Goal: Find specific page/section: Find specific page/section

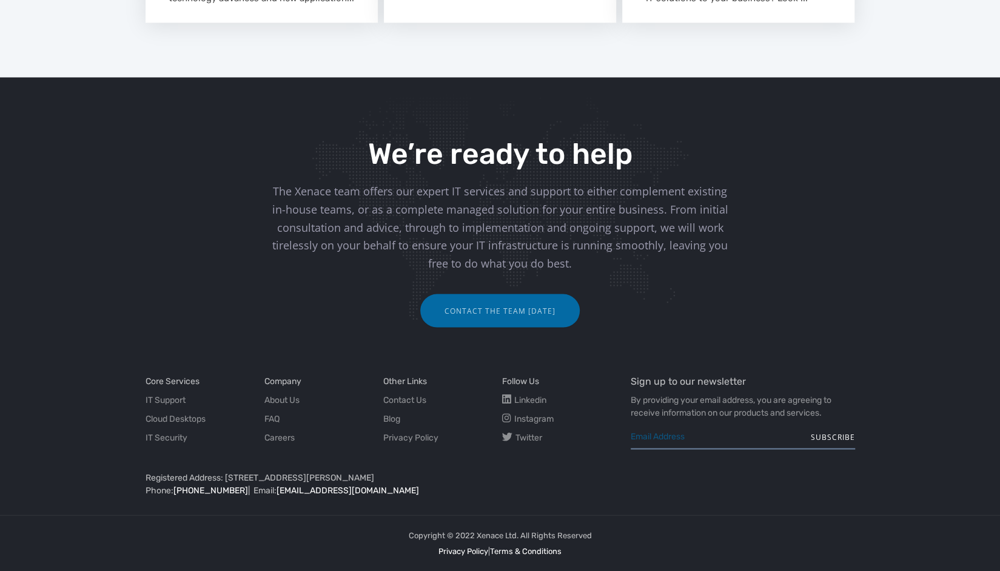
scroll to position [1541, 0]
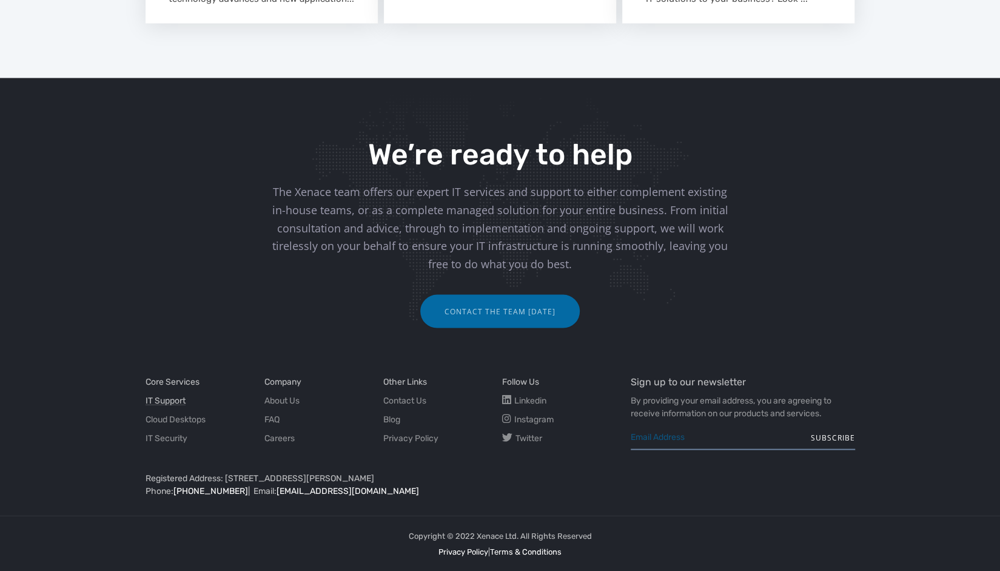
click at [177, 401] on link "IT Support" at bounding box center [166, 400] width 40 height 13
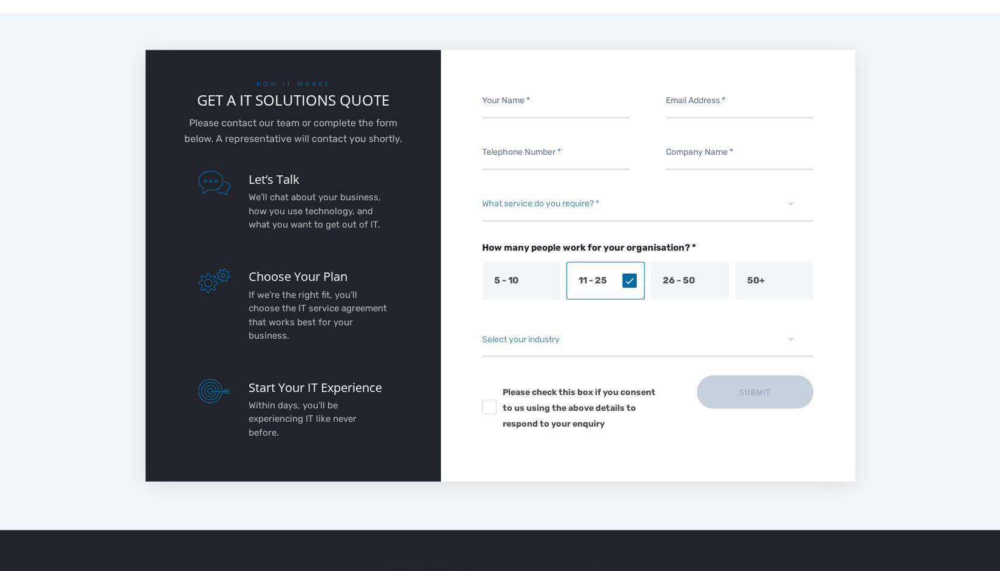
scroll to position [1315, 0]
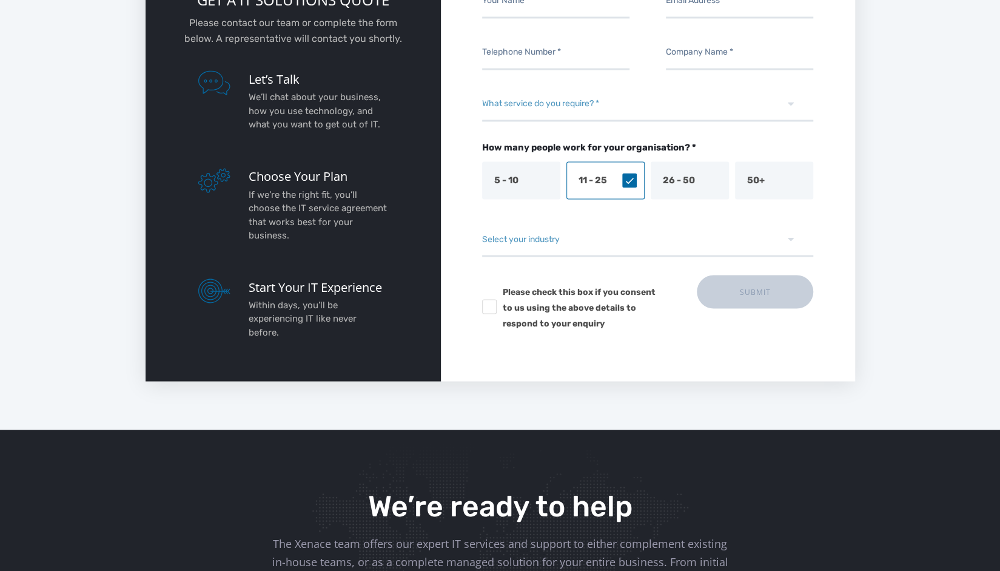
click at [225, 191] on icon at bounding box center [214, 180] width 32 height 24
click at [219, 179] on icon at bounding box center [214, 180] width 32 height 24
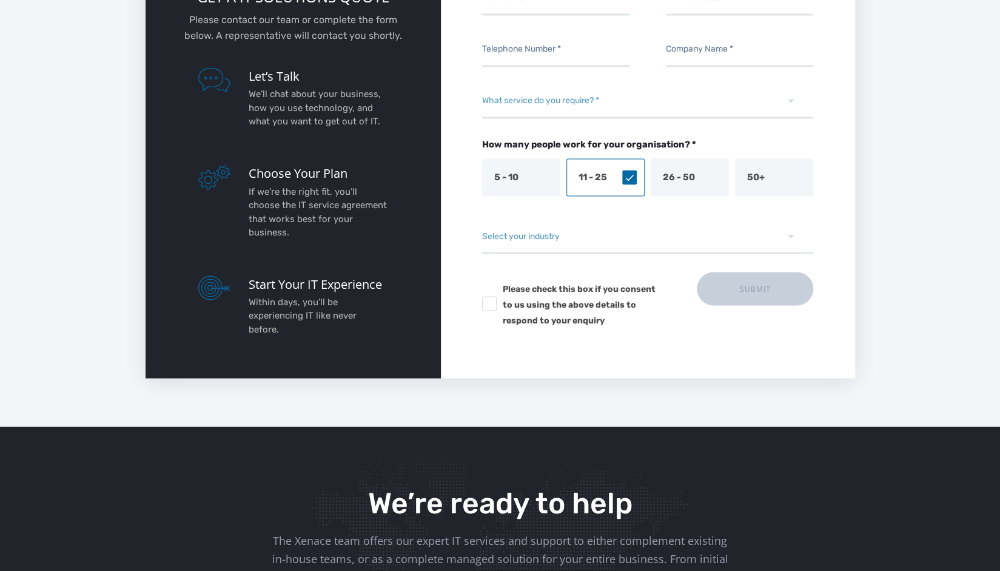
scroll to position [1268, 0]
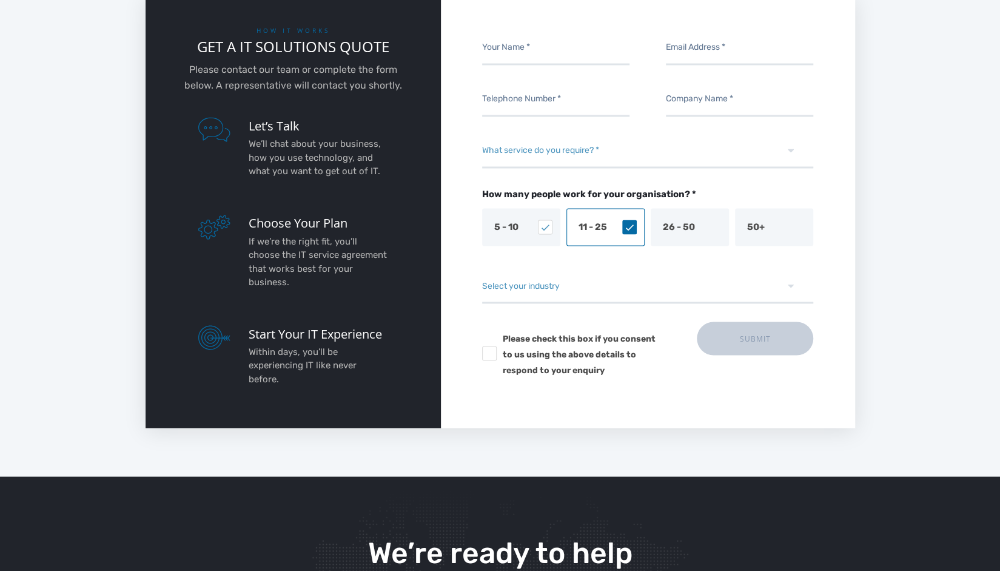
click at [513, 208] on input "5 - 10" at bounding box center [521, 227] width 78 height 38
checkbox input "true"
checkbox input "false"
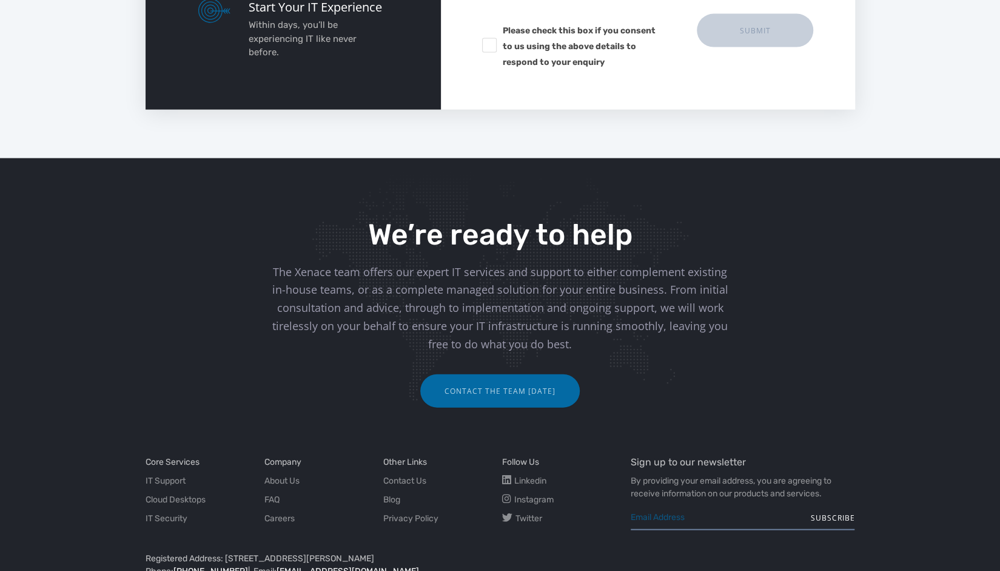
scroll to position [1683, 0]
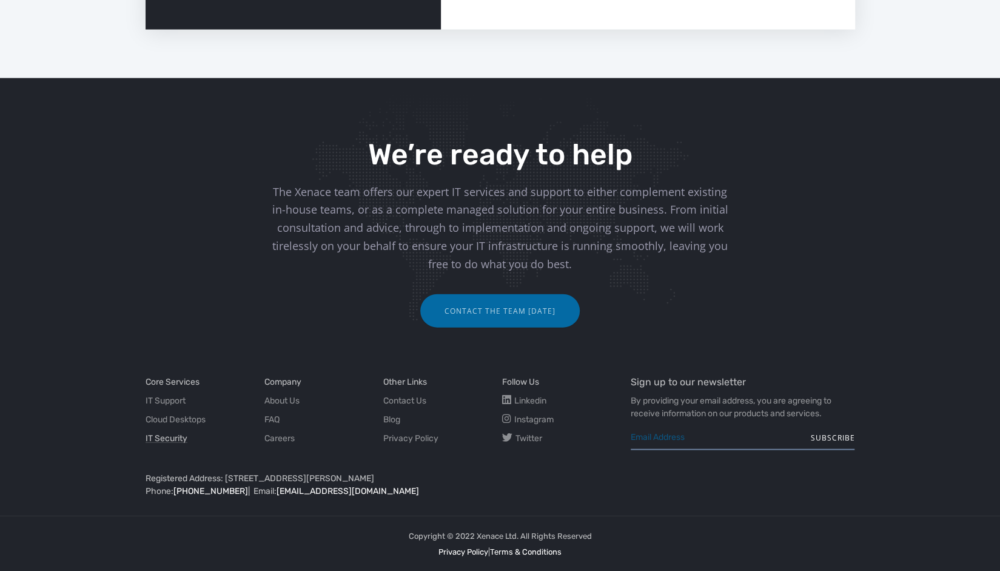
click at [170, 440] on link "IT Security" at bounding box center [167, 438] width 42 height 13
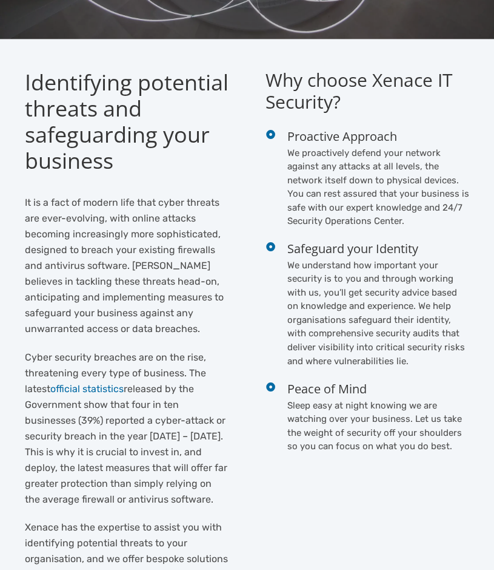
scroll to position [382, 0]
